Goal: Information Seeking & Learning: Find specific fact

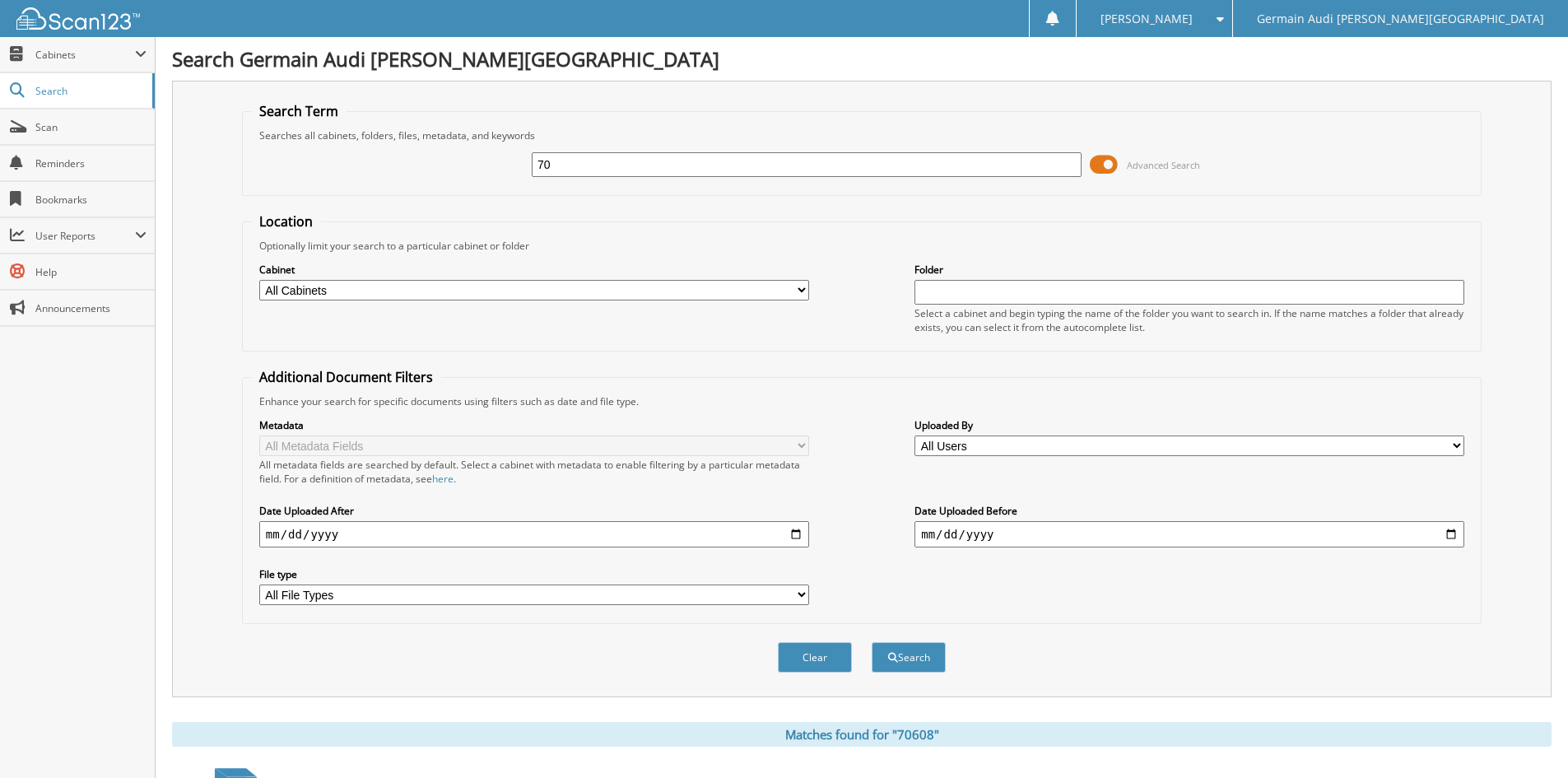
type input "7"
type input "87042"
click at [872, 642] on button "Search" at bounding box center [909, 657] width 74 height 31
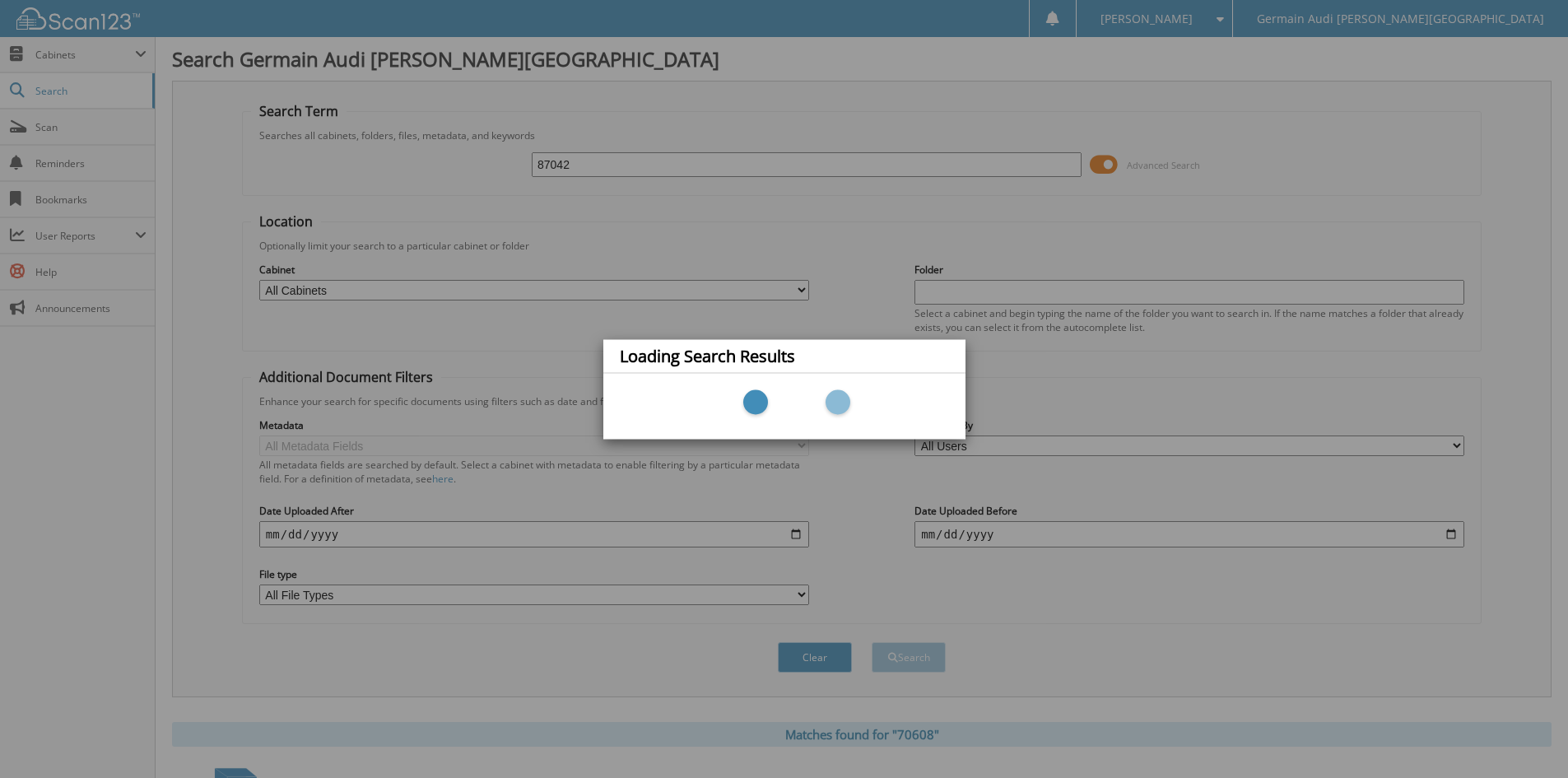
scroll to position [12, 0]
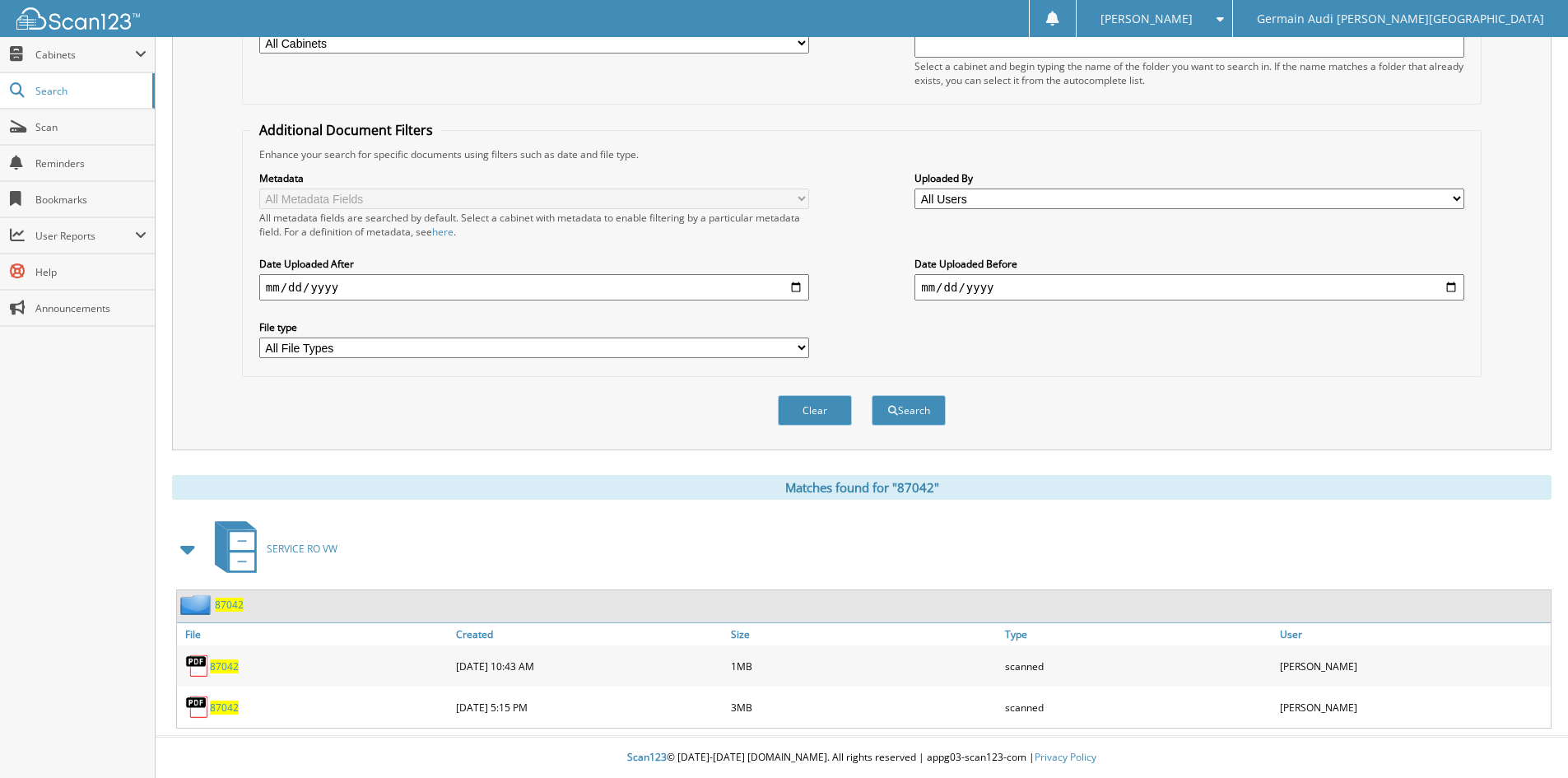
click at [221, 704] on span "87042" at bounding box center [224, 707] width 29 height 14
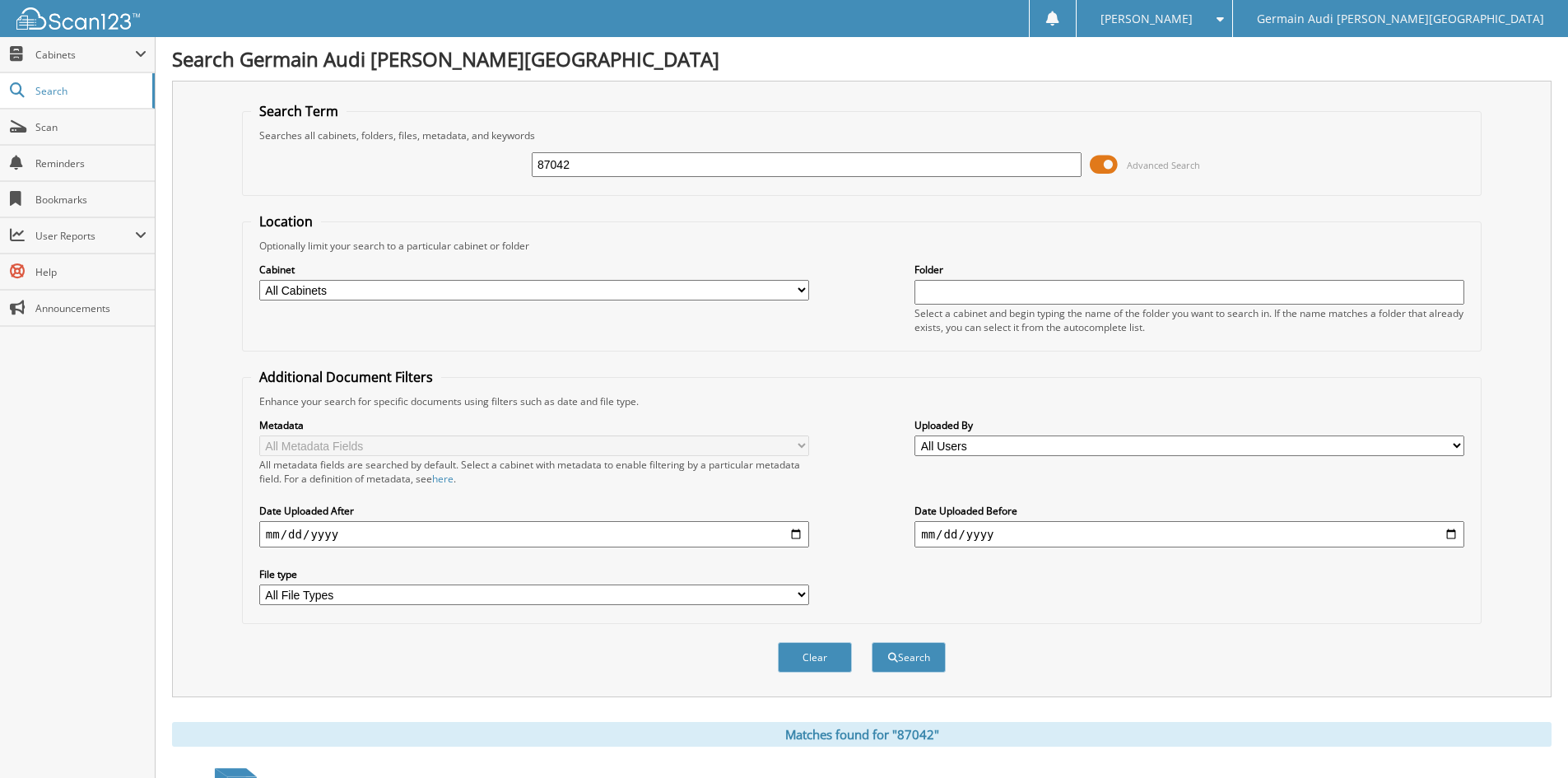
click at [599, 176] on input "87042" at bounding box center [807, 164] width 550 height 25
type input "87105"
click at [872, 642] on button "Search" at bounding box center [909, 657] width 74 height 31
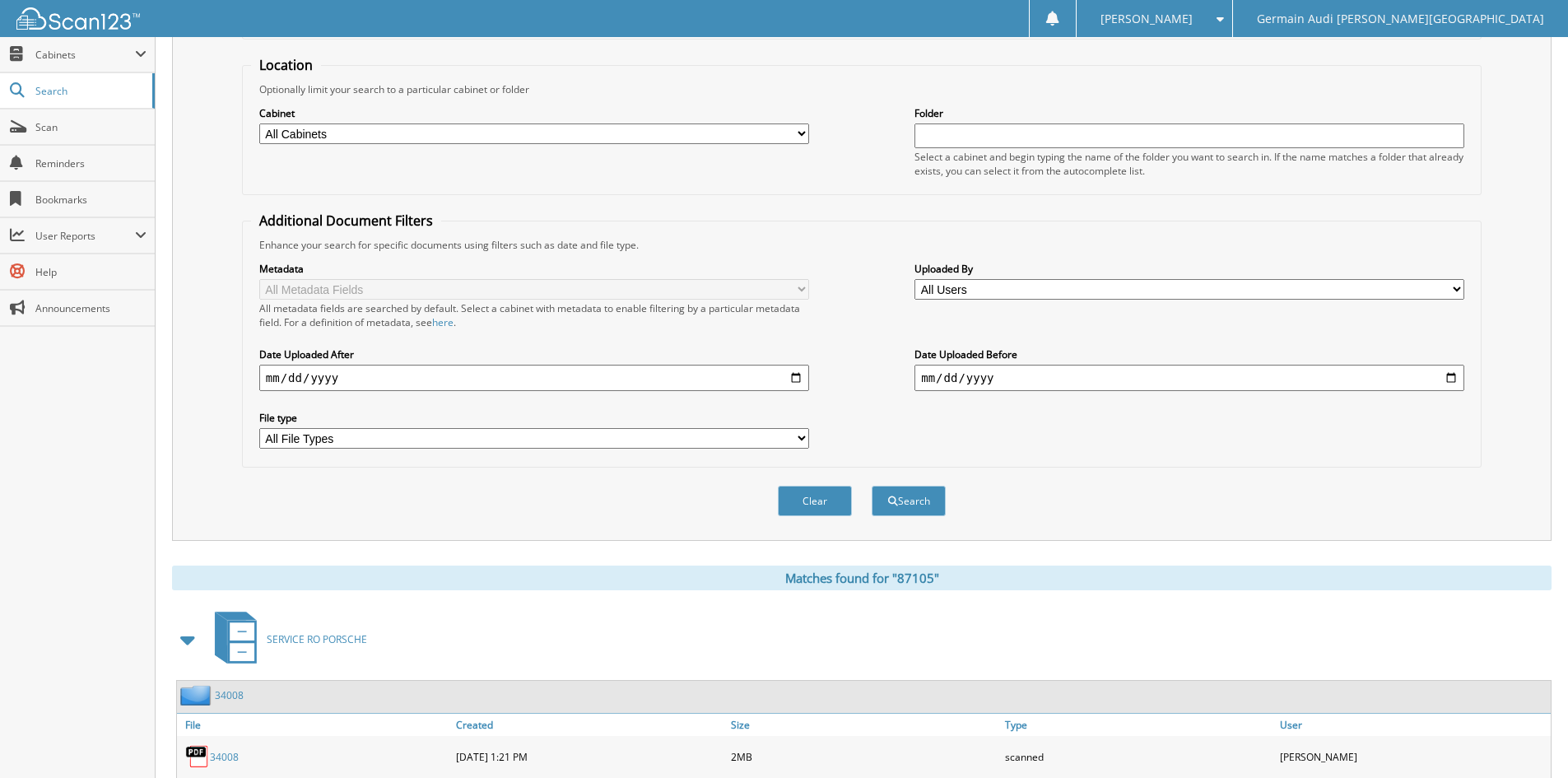
scroll to position [455, 0]
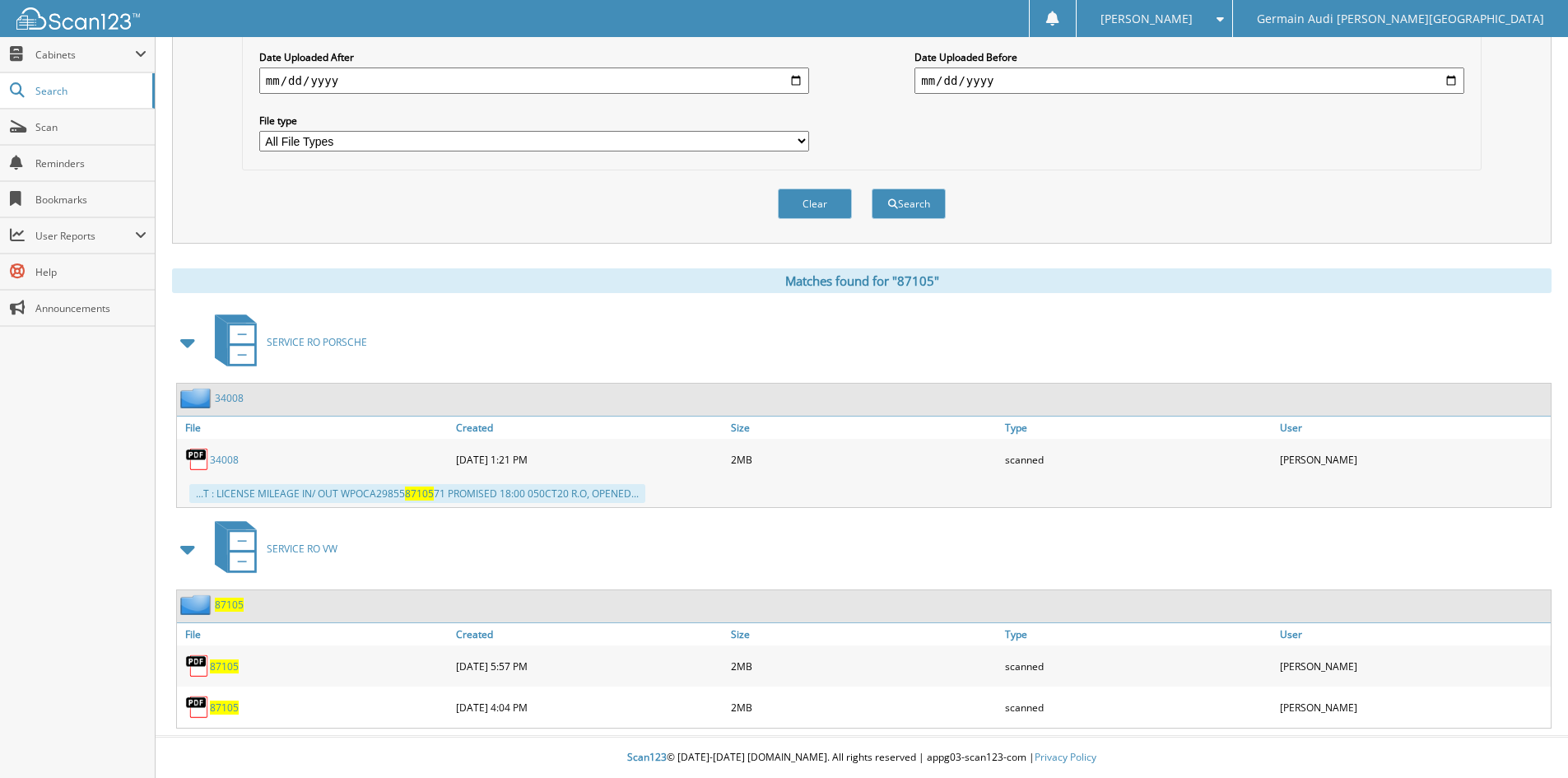
click at [230, 704] on span "87105" at bounding box center [224, 707] width 29 height 14
click at [229, 666] on span "87105" at bounding box center [224, 665] width 29 height 14
